Goal: Information Seeking & Learning: Learn about a topic

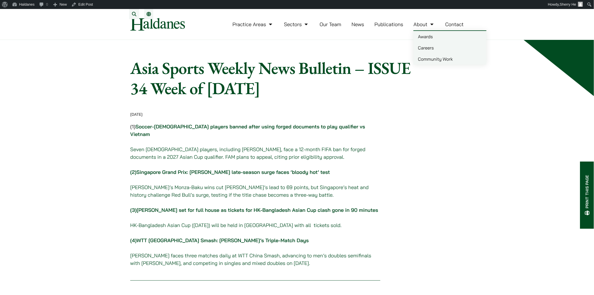
click at [294, 40] on link "Awards" at bounding box center [449, 36] width 73 height 11
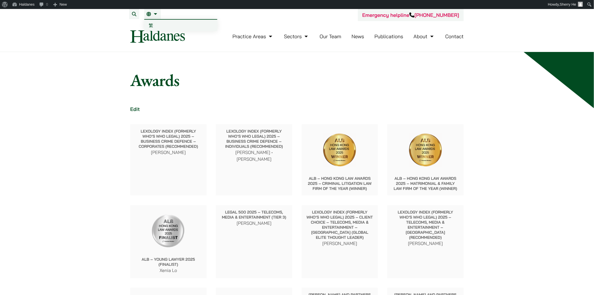
click at [150, 23] on span "繁" at bounding box center [151, 25] width 4 height 6
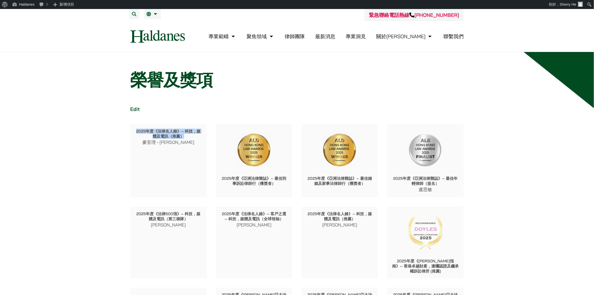
drag, startPoint x: 136, startPoint y: 130, endPoint x: 195, endPoint y: 136, distance: 59.6
click at [195, 136] on p "2025年度《法律名人錄》– 科技，媒體及電訊（推薦）" at bounding box center [168, 134] width 67 height 10
drag, startPoint x: 135, startPoint y: 130, endPoint x: 183, endPoint y: 135, distance: 48.2
click at [183, 135] on p "2025年度《法律名人錄》– 科技，媒體及電訊（推薦）" at bounding box center [168, 134] width 67 height 10
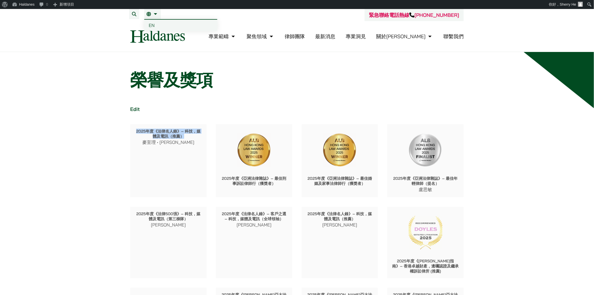
click at [149, 22] on span "EN" at bounding box center [152, 25] width 6 height 6
click at [305, 77] on h1 "榮譽及獎項" at bounding box center [296, 80] width 333 height 20
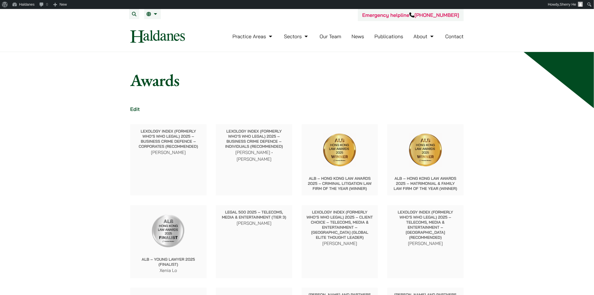
click at [325, 125] on div at bounding box center [340, 147] width 76 height 47
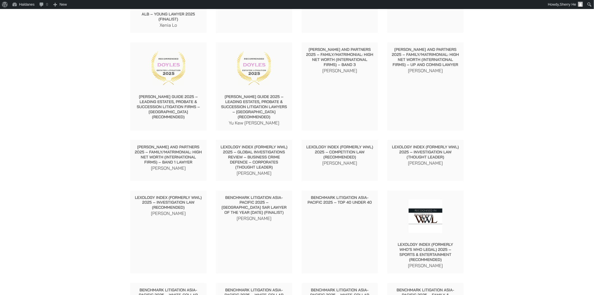
click at [273, 153] on p "Lexology Index (formerly WWL) 2025 – Global Investigations Review – Business Cr…" at bounding box center [253, 156] width 67 height 25
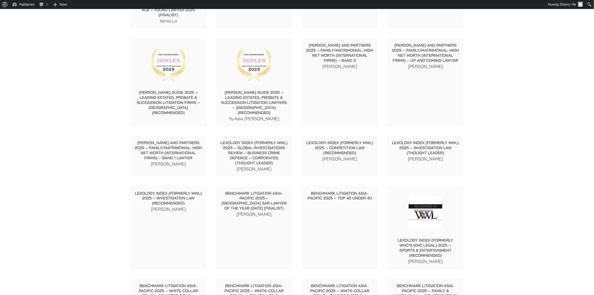
scroll to position [0, 0]
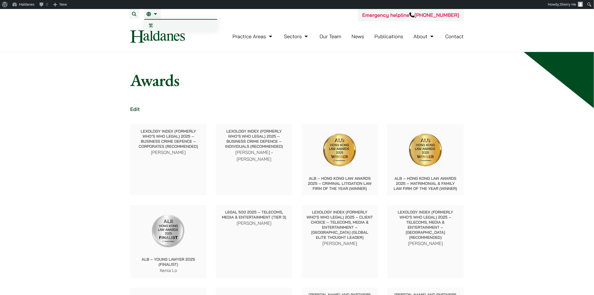
click at [153, 23] on link "繁" at bounding box center [180, 25] width 73 height 11
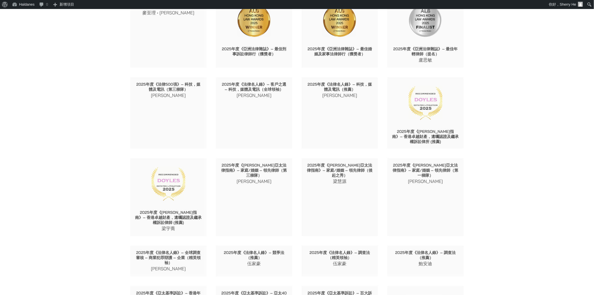
scroll to position [187, 0]
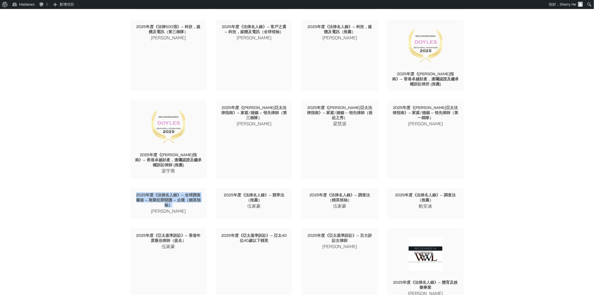
drag, startPoint x: 136, startPoint y: 194, endPoint x: 175, endPoint y: 205, distance: 41.0
click at [175, 205] on p "2025年度《法律名人錄》– 全球調查審核 – 商業犯罪辯護 – 企業（精英領袖）" at bounding box center [168, 199] width 67 height 15
copy p "2025年度《法律名人錄》– 全球調查審核 – 商業犯罪辯護 – 企業（精英領袖）"
click at [311, 193] on p "2025年度《法律名人錄》– 調查法（精英領袖）" at bounding box center [339, 197] width 67 height 10
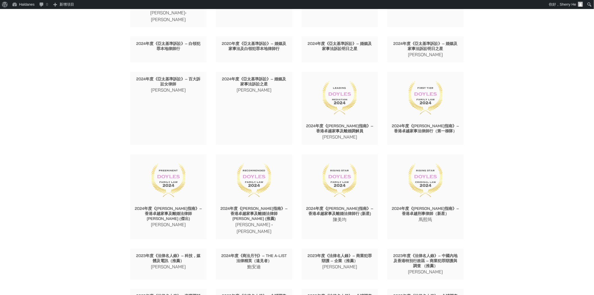
scroll to position [1247, 0]
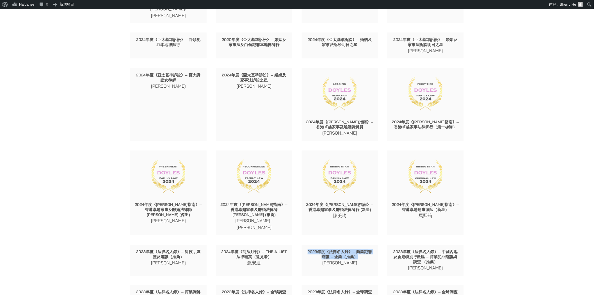
drag, startPoint x: 307, startPoint y: 189, endPoint x: 361, endPoint y: 195, distance: 54.5
click at [361, 249] on p "2023年度《法律名人錄》– 商業犯罪辯護 – 企業（推薦）" at bounding box center [339, 254] width 67 height 10
click at [346, 249] on p "2023年度《法律名人錄》– 商業犯罪辯護 – 企業（推薦）" at bounding box center [339, 254] width 67 height 10
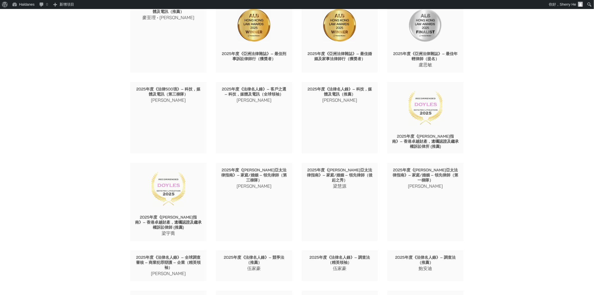
scroll to position [0, 0]
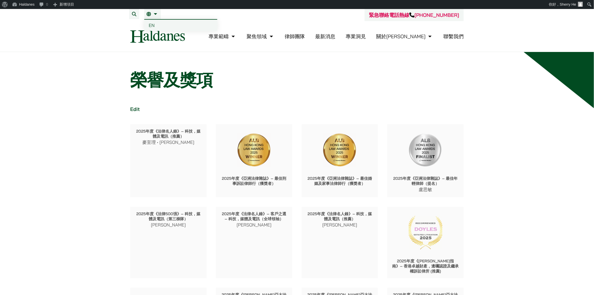
drag, startPoint x: 148, startPoint y: 26, endPoint x: 157, endPoint y: 23, distance: 9.7
click at [148, 26] on link "EN" at bounding box center [180, 25] width 73 height 11
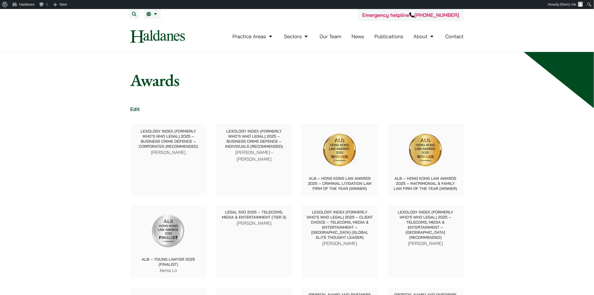
click at [166, 148] on p "Lexology Index (formerly Who’s Who Legal) 2025 – Business Crime Defence – Corpo…" at bounding box center [168, 139] width 67 height 20
click at [178, 146] on p "Lexology Index (formerly Who’s Who Legal) 2025 – Business Crime Defence – Corpo…" at bounding box center [168, 139] width 67 height 20
click at [152, 24] on span "繁" at bounding box center [151, 25] width 4 height 6
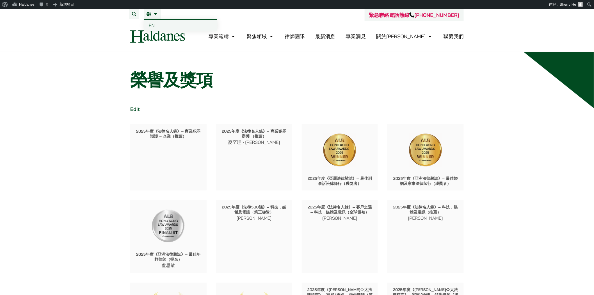
click at [151, 26] on span "EN" at bounding box center [152, 25] width 6 height 6
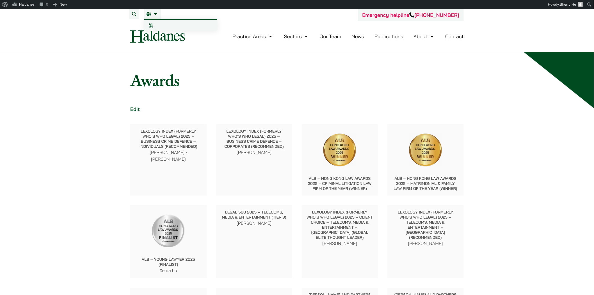
click at [152, 24] on span "繁" at bounding box center [151, 25] width 4 height 6
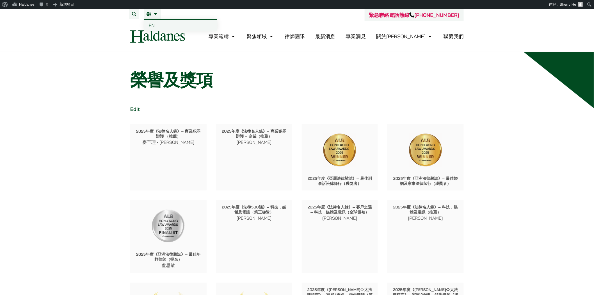
click at [151, 20] on link "EN" at bounding box center [180, 25] width 73 height 11
